Goal: Information Seeking & Learning: Learn about a topic

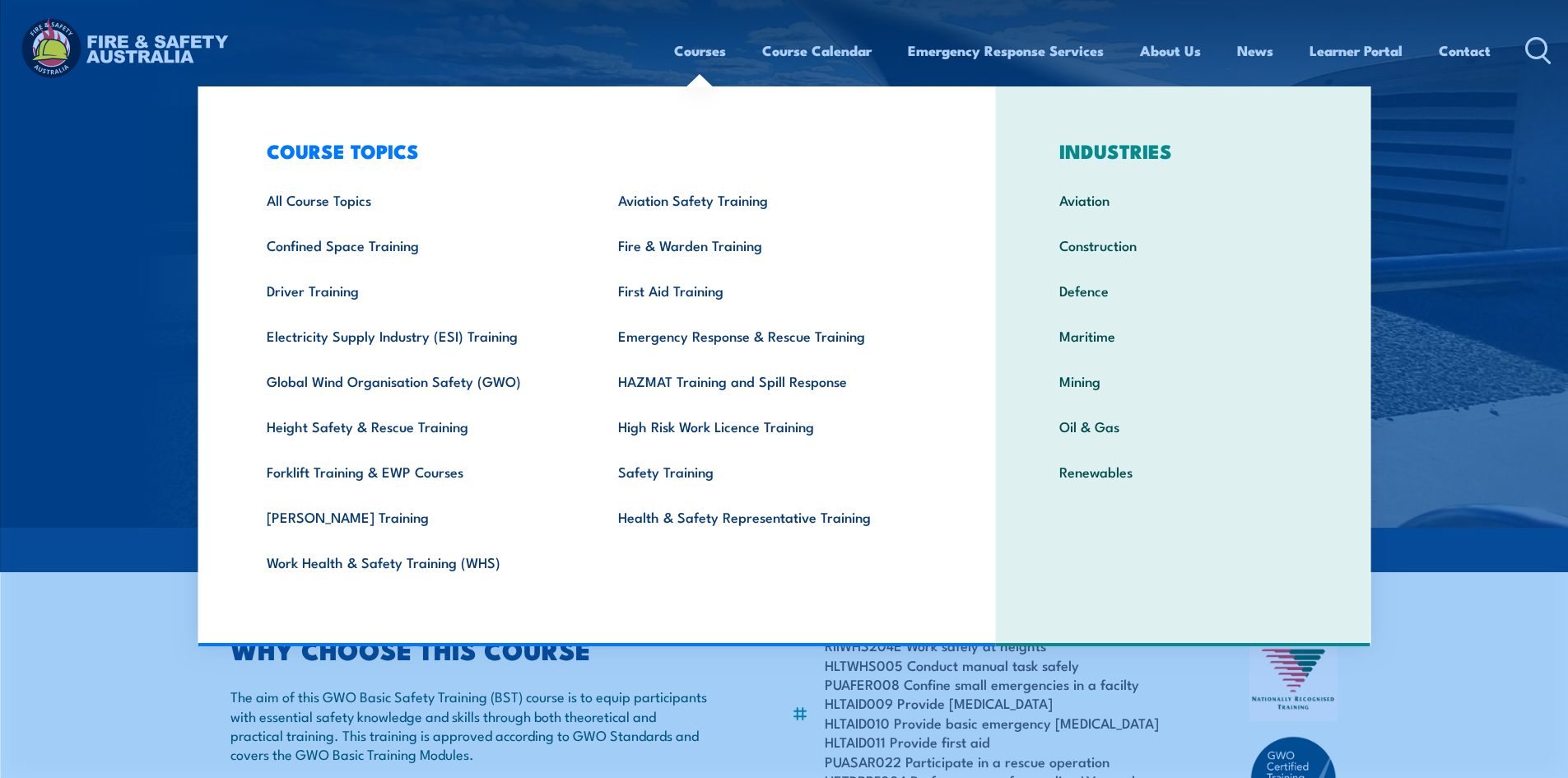
drag, startPoint x: 694, startPoint y: 51, endPoint x: 734, endPoint y: 45, distance: 40.4
click at [694, 51] on link "Courses" at bounding box center [701, 50] width 52 height 44
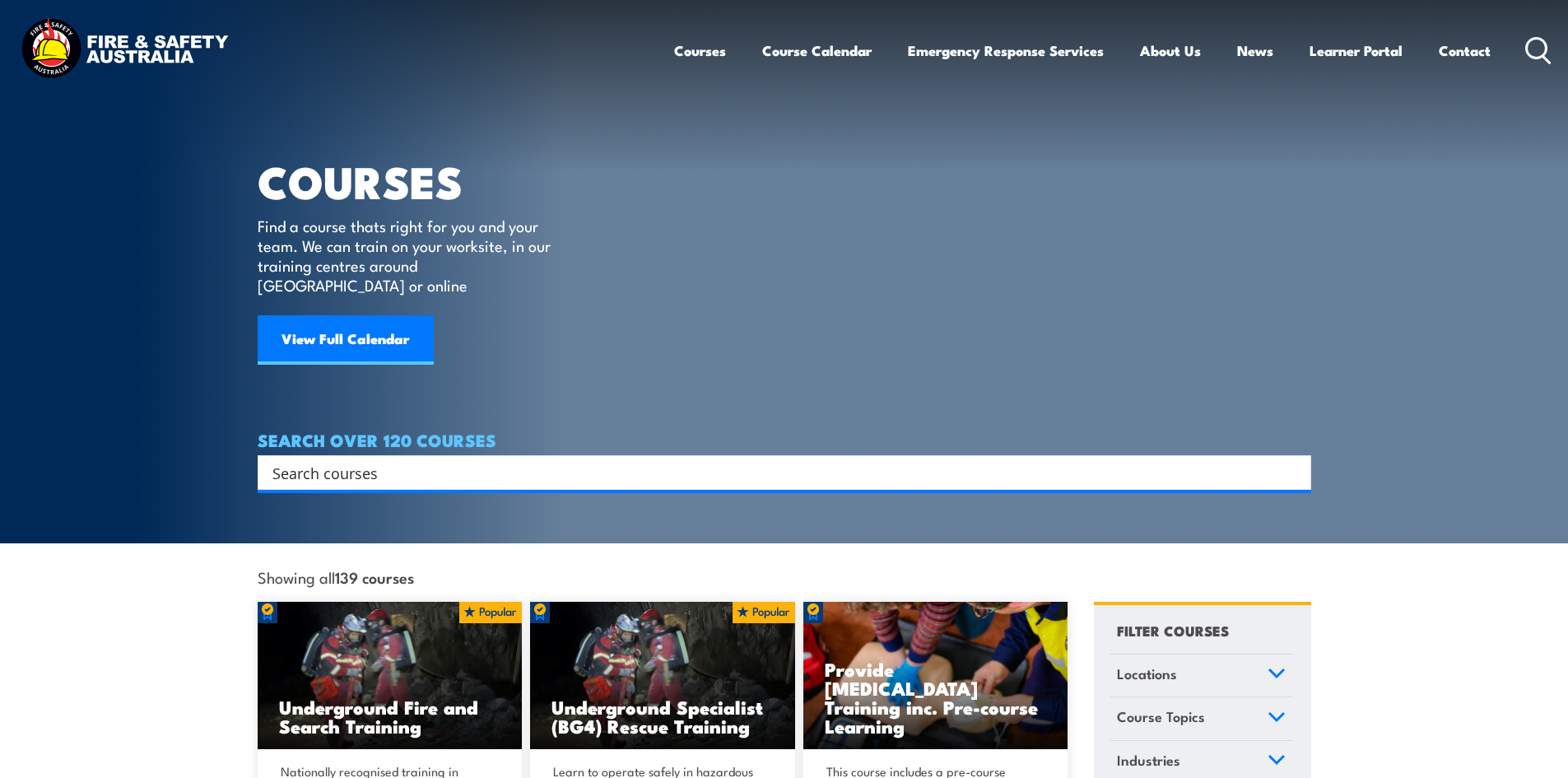
click at [1533, 39] on circle at bounding box center [1537, 48] width 20 height 20
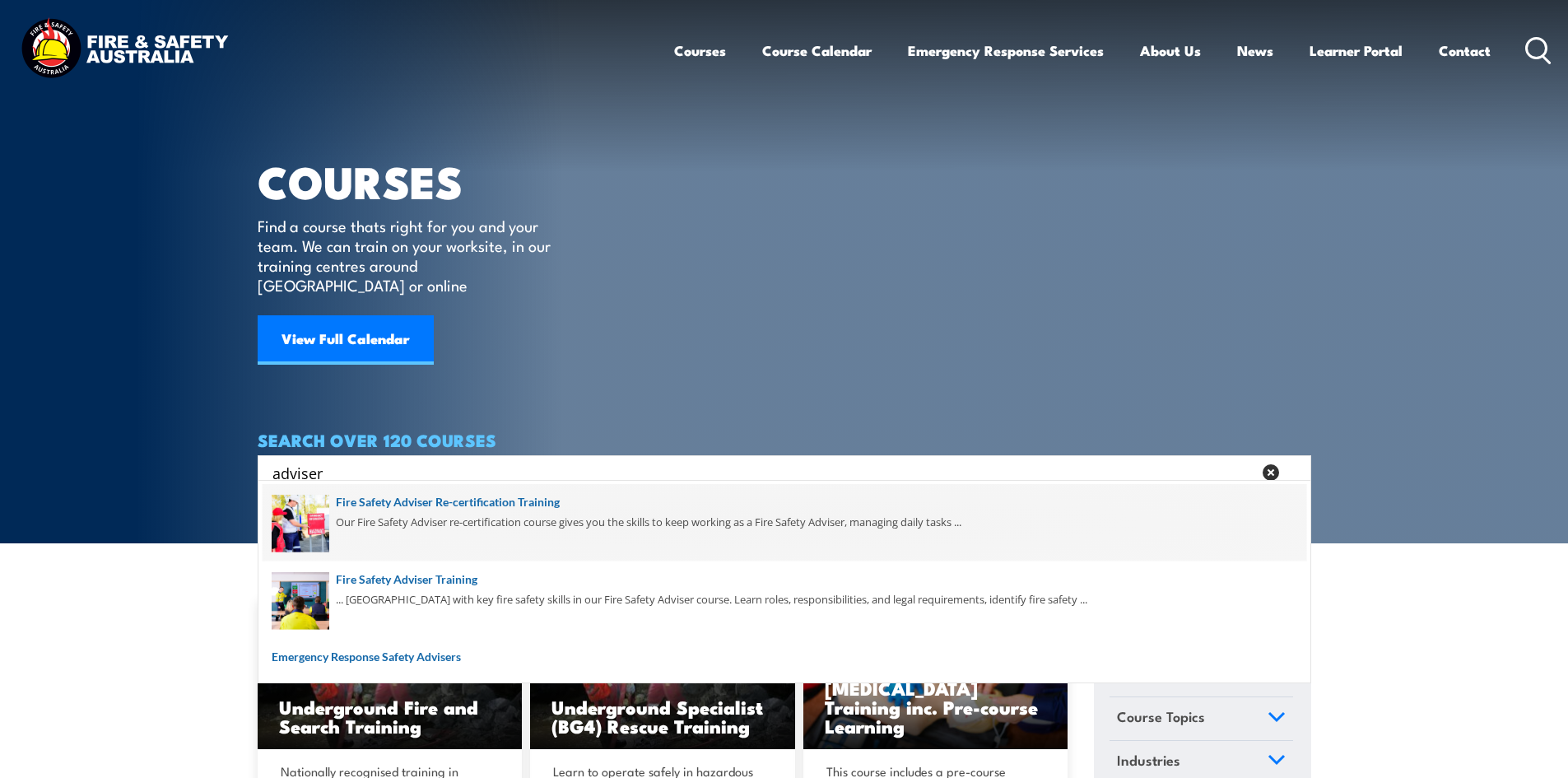
type input "adviser"
click at [489, 500] on span at bounding box center [784, 523] width 1044 height 77
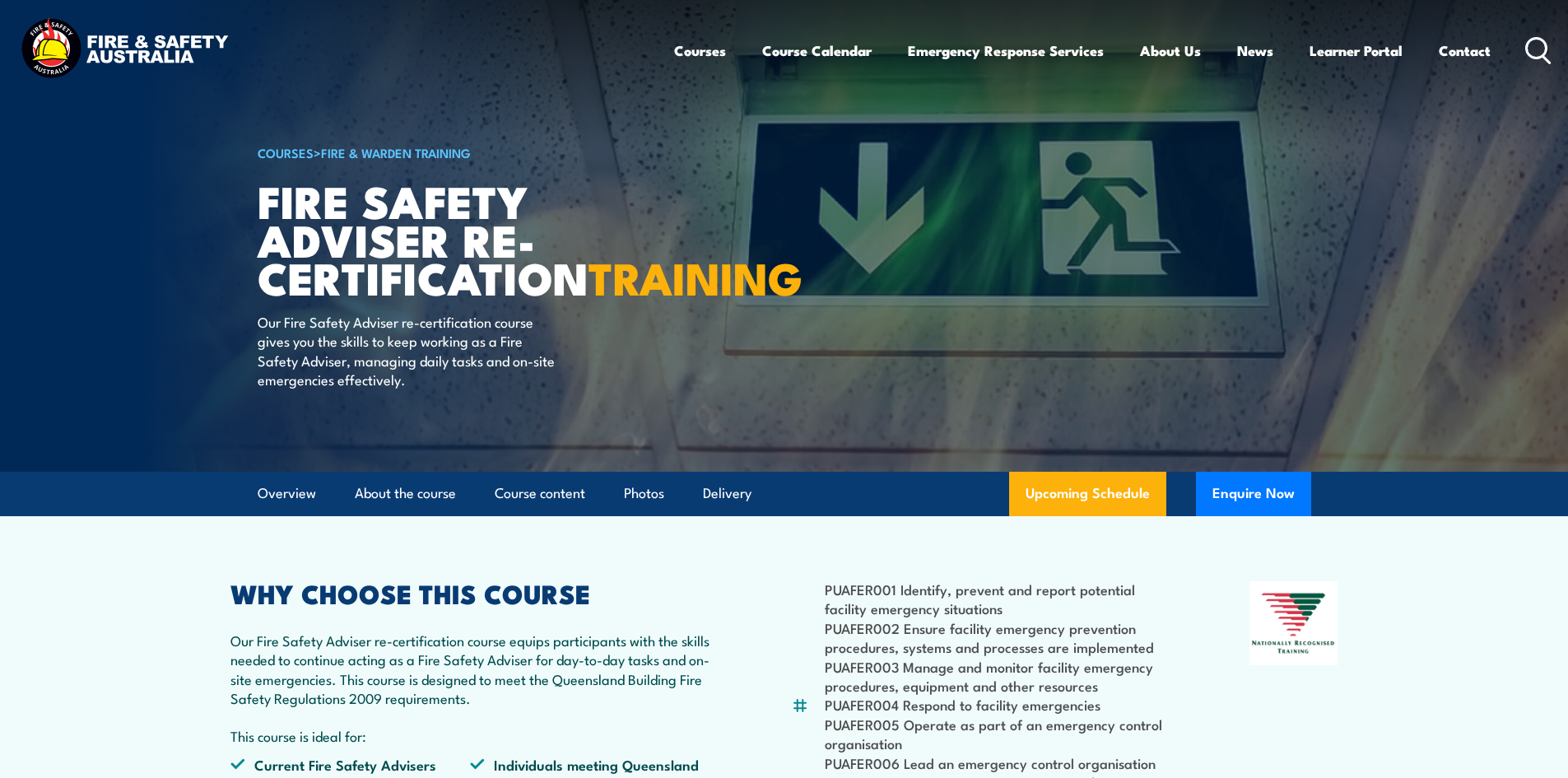
click at [1528, 40] on icon at bounding box center [1538, 50] width 26 height 27
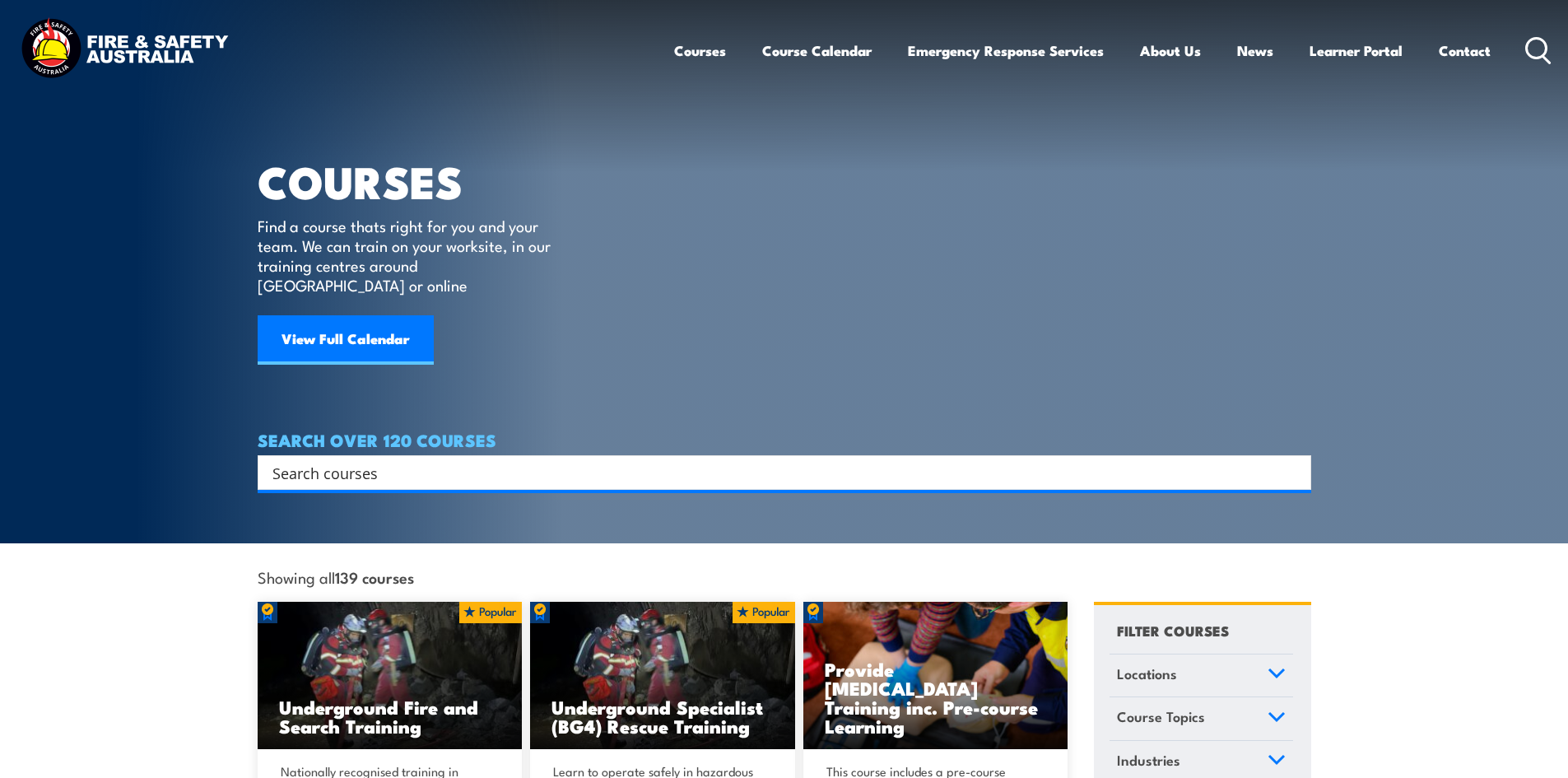
click at [496, 461] on input "Search input" at bounding box center [774, 472] width 1003 height 24
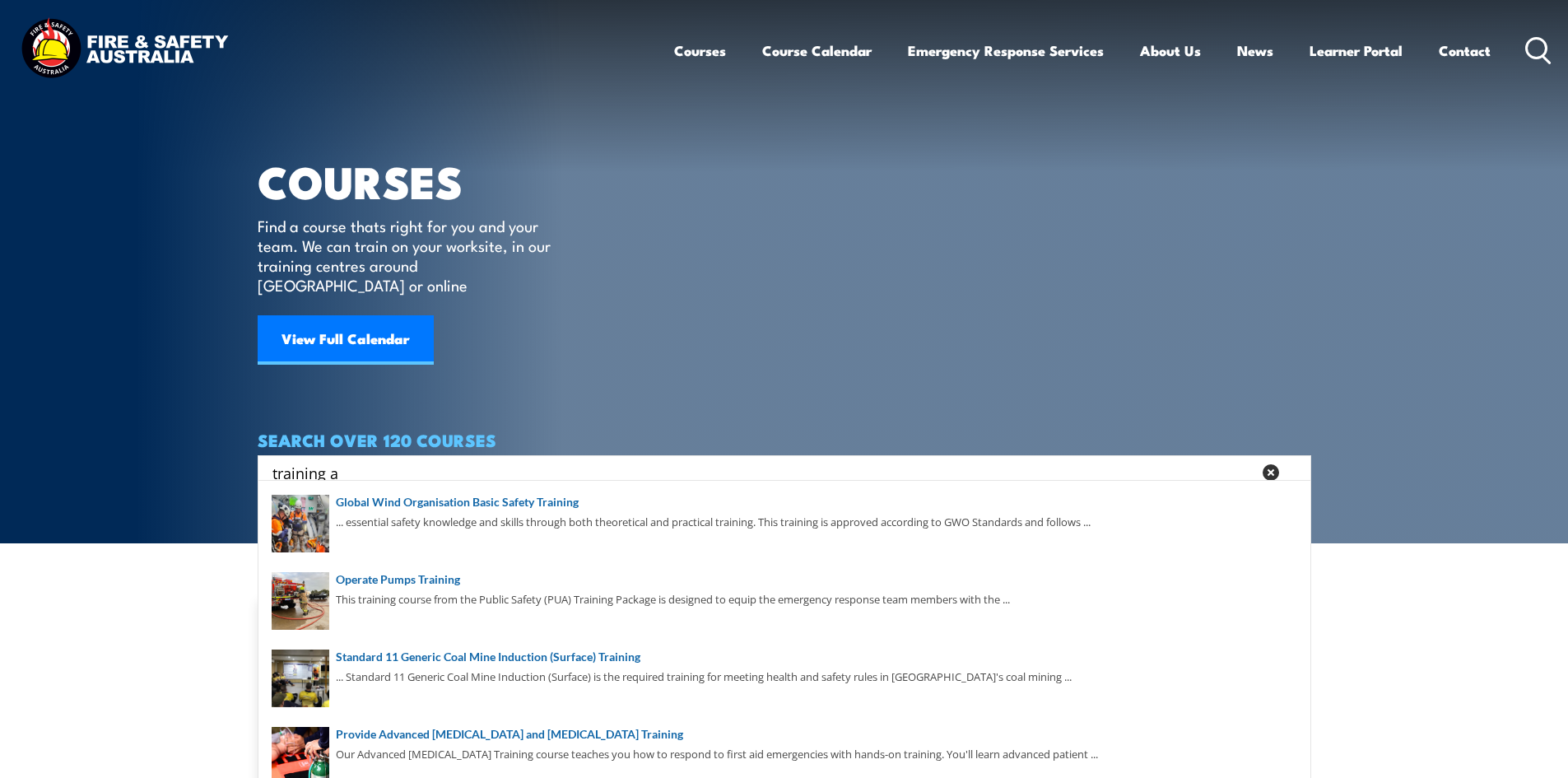
type input "training a"
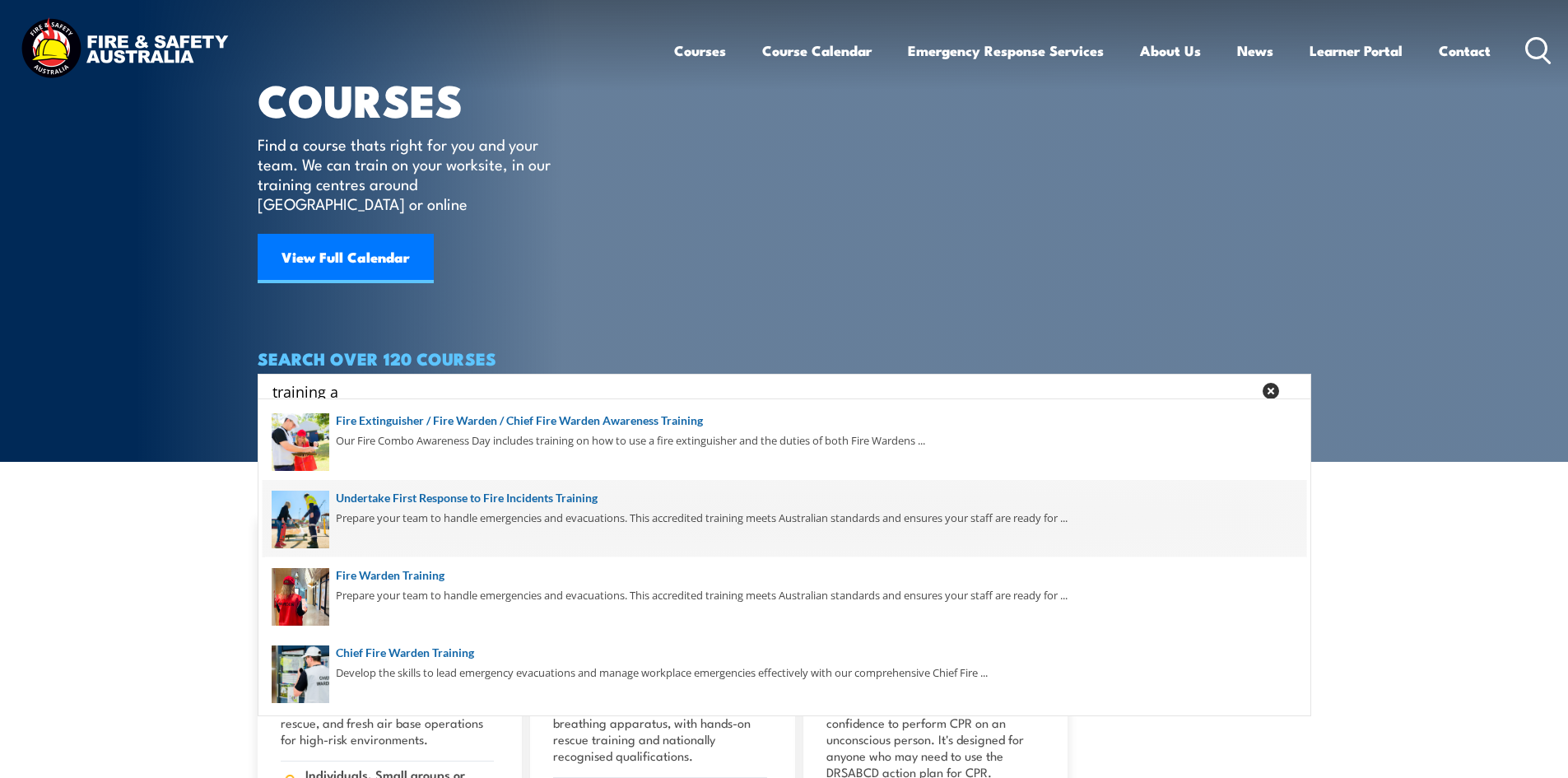
scroll to position [247, 0]
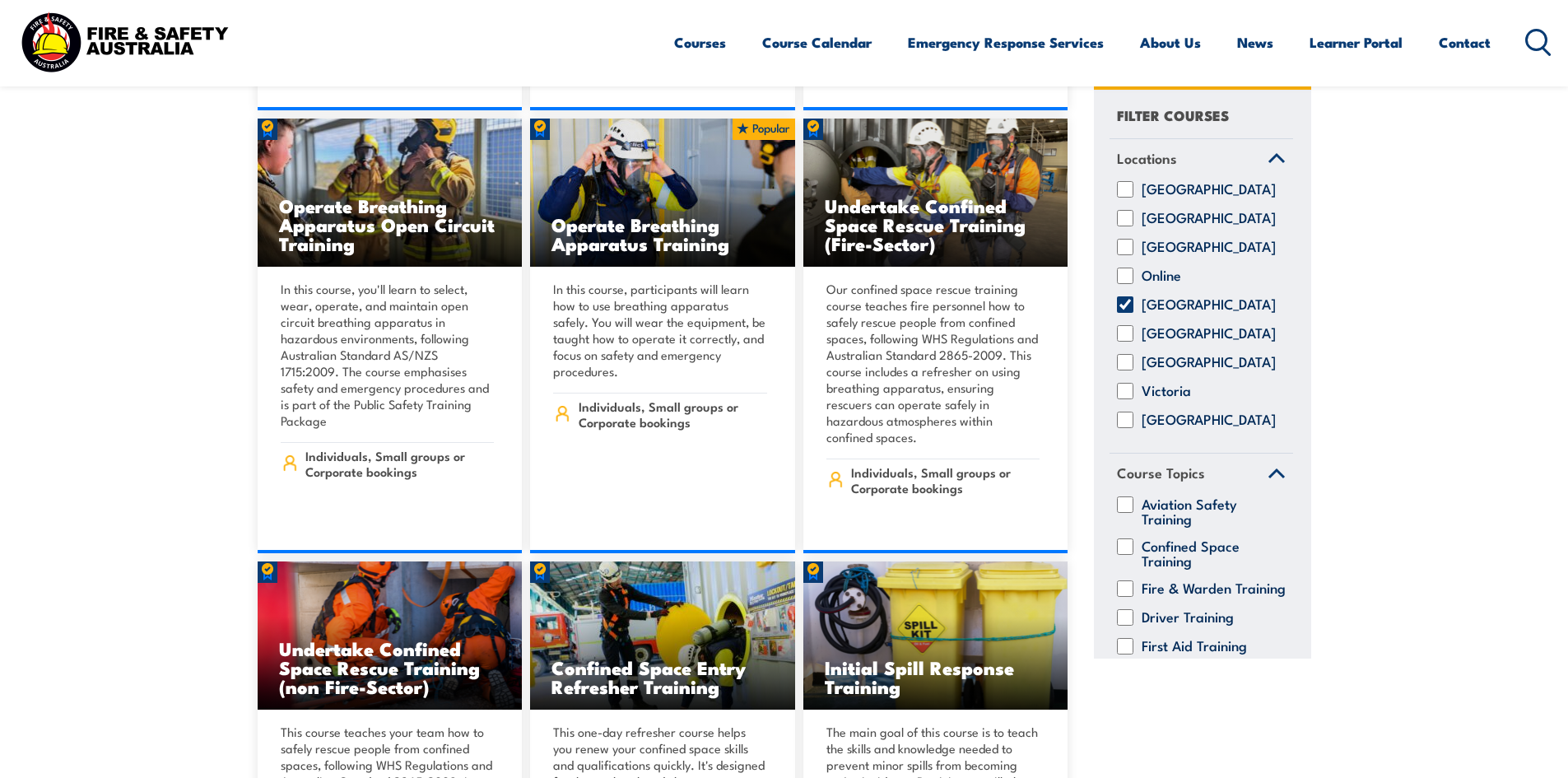
scroll to position [13665, 0]
